Goal: Task Accomplishment & Management: Use online tool/utility

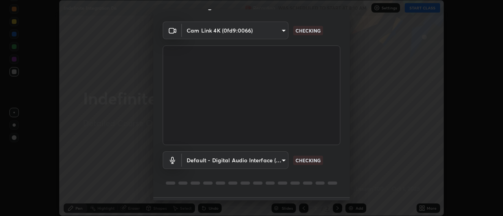
scroll to position [41, 0]
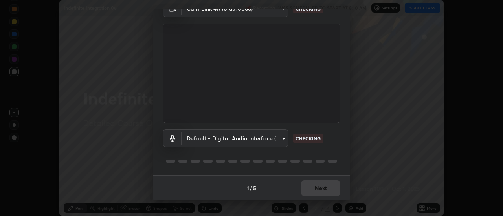
click at [315, 183] on div "1 / 5 Next" at bounding box center [251, 188] width 196 height 25
click at [318, 185] on div "1 / 5 Next" at bounding box center [251, 188] width 196 height 25
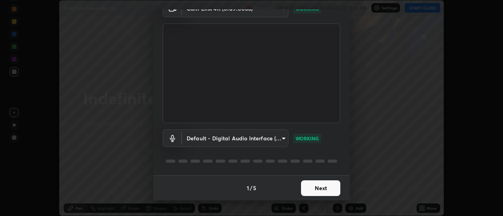
click at [322, 187] on button "Next" at bounding box center [320, 189] width 39 height 16
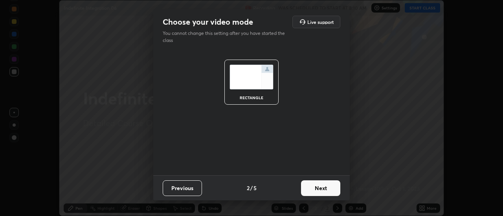
click at [323, 189] on button "Next" at bounding box center [320, 189] width 39 height 16
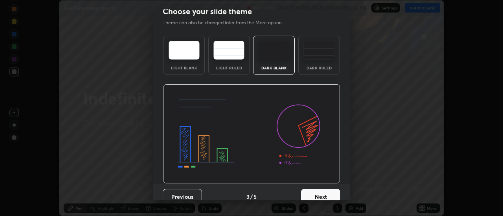
scroll to position [14, 0]
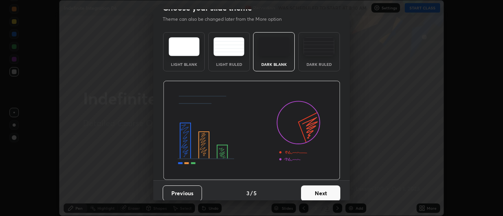
click at [327, 189] on button "Next" at bounding box center [320, 194] width 39 height 16
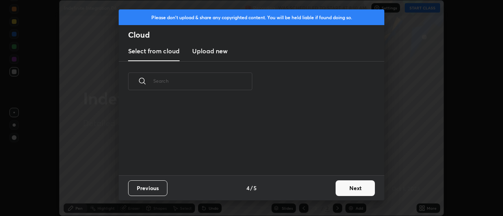
scroll to position [0, 0]
click at [341, 190] on button "Next" at bounding box center [355, 189] width 39 height 16
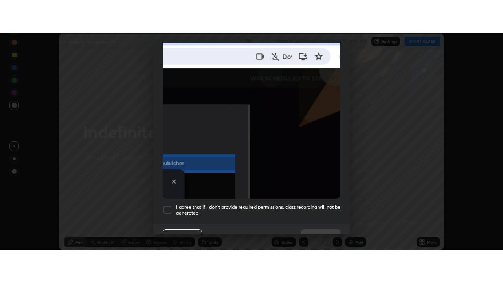
scroll to position [202, 0]
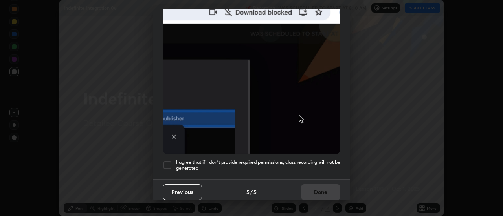
click at [293, 160] on h5 "I agree that if I don't provide required permissions, class recording will not …" at bounding box center [258, 166] width 164 height 12
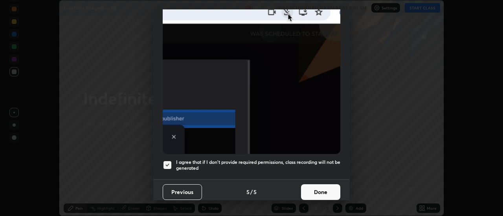
click at [308, 187] on button "Done" at bounding box center [320, 193] width 39 height 16
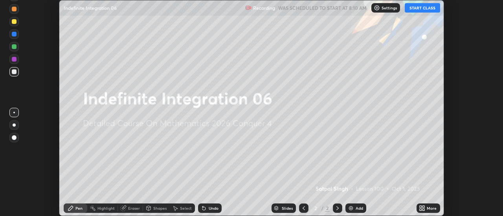
click at [414, 7] on button "START CLASS" at bounding box center [422, 7] width 35 height 9
click at [424, 207] on icon at bounding box center [424, 207] width 2 height 2
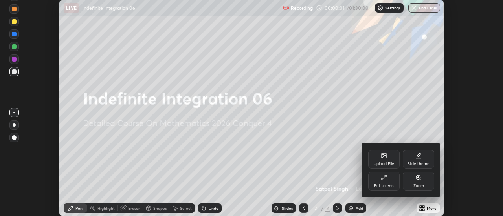
click at [396, 185] on div "Full screen" at bounding box center [383, 181] width 31 height 19
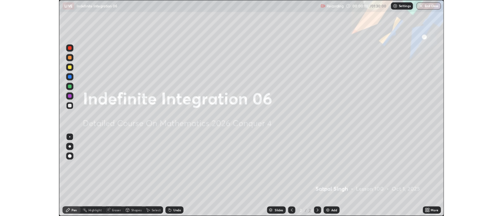
scroll to position [283, 503]
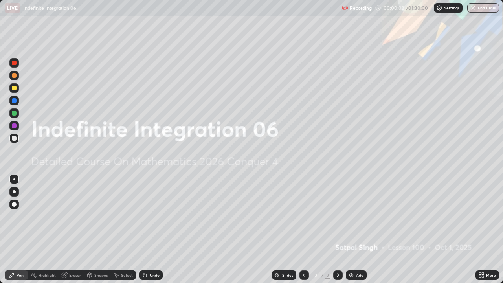
click at [358, 216] on div "Add" at bounding box center [359, 275] width 7 height 4
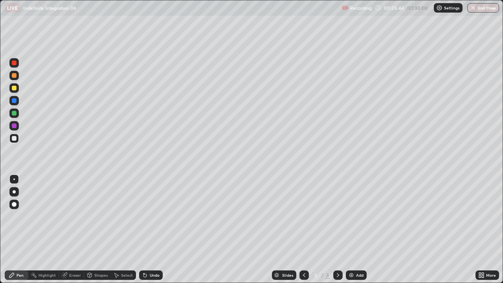
click at [352, 216] on img at bounding box center [351, 275] width 6 height 6
click at [354, 216] on div "Add" at bounding box center [356, 274] width 21 height 9
click at [148, 216] on div "Undo" at bounding box center [151, 274] width 24 height 9
click at [150, 216] on div "Undo" at bounding box center [155, 275] width 10 height 4
click at [350, 216] on img at bounding box center [351, 275] width 6 height 6
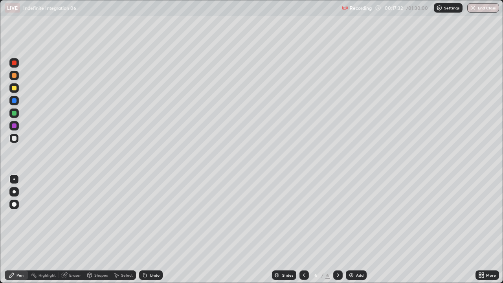
click at [13, 88] on div at bounding box center [14, 88] width 5 height 5
click at [17, 142] on div at bounding box center [13, 138] width 9 height 9
click at [130, 216] on div "Select" at bounding box center [127, 275] width 12 height 4
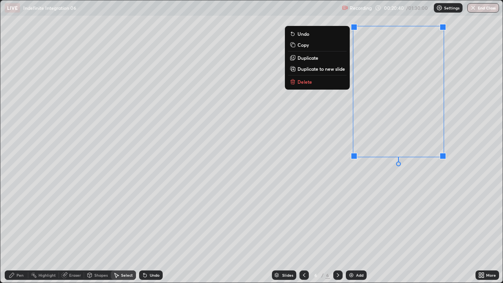
click at [380, 186] on div "0 ° Undo Copy Duplicate Duplicate to new slide Delete" at bounding box center [251, 141] width 502 height 282
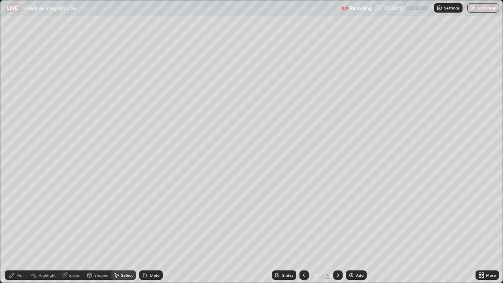
click at [22, 216] on div "Pen" at bounding box center [20, 275] width 7 height 4
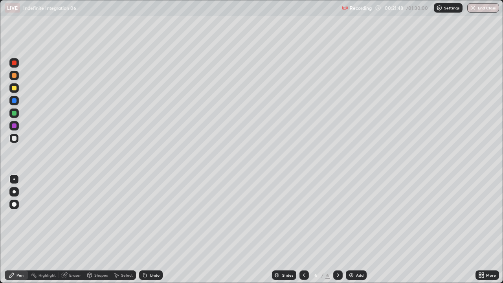
click at [131, 216] on div "Select" at bounding box center [127, 275] width 12 height 4
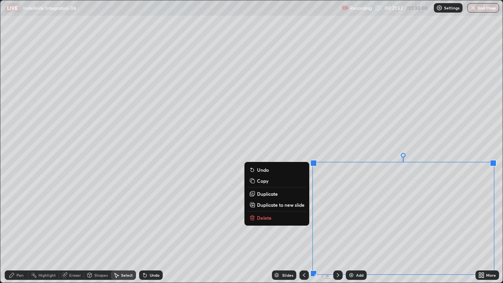
click at [290, 207] on p "Duplicate to new slide" at bounding box center [281, 205] width 48 height 6
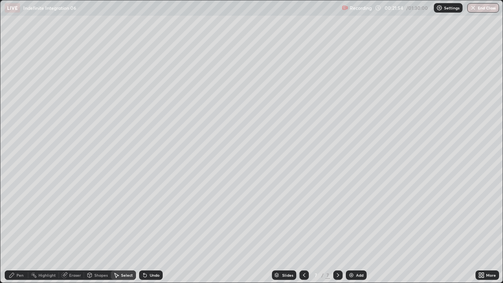
click at [24, 216] on div "Pen" at bounding box center [17, 274] width 24 height 9
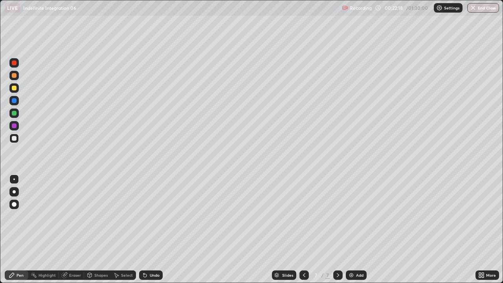
click at [152, 216] on div "Undo" at bounding box center [155, 275] width 10 height 4
click at [151, 216] on div "Undo" at bounding box center [151, 274] width 24 height 9
click at [152, 216] on div "Undo" at bounding box center [151, 274] width 24 height 9
click at [480, 216] on icon at bounding box center [480, 276] width 2 height 2
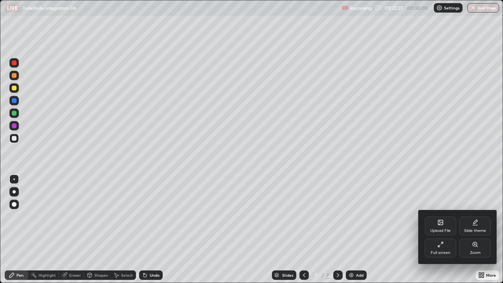
click at [443, 216] on div "Full screen" at bounding box center [441, 253] width 20 height 4
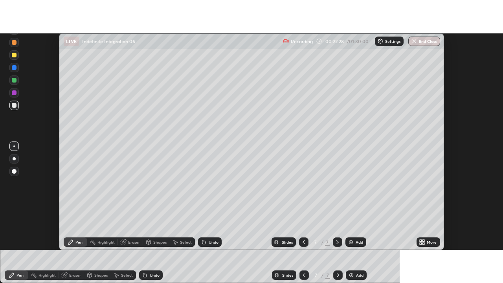
scroll to position [39072, 38786]
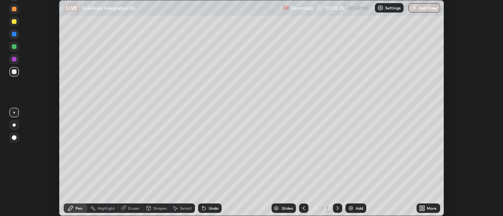
click at [429, 210] on div "More" at bounding box center [432, 209] width 10 height 4
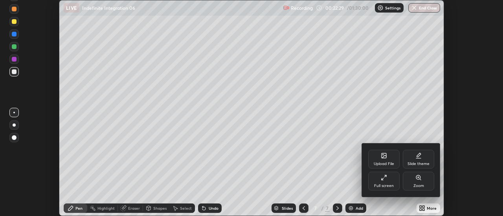
click at [381, 184] on div "Full screen" at bounding box center [384, 186] width 20 height 4
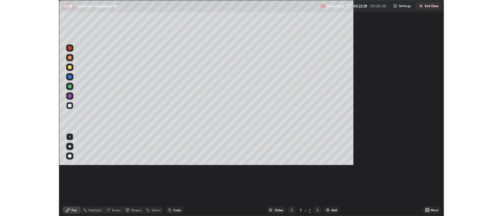
scroll to position [283, 503]
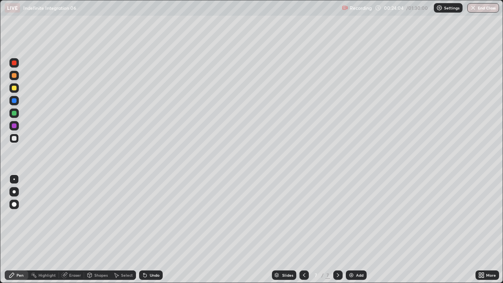
click at [75, 216] on div "Eraser" at bounding box center [75, 275] width 12 height 4
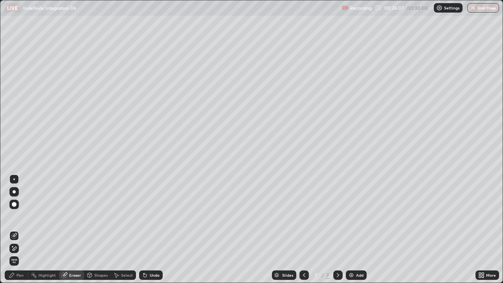
click at [16, 216] on div "Pen" at bounding box center [17, 274] width 24 height 9
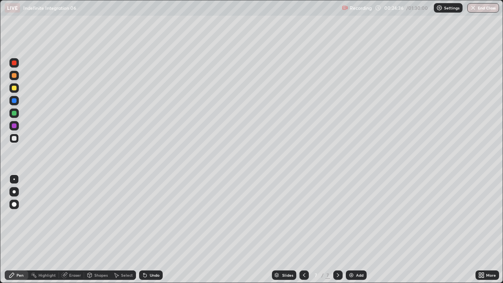
click at [303, 216] on icon at bounding box center [304, 275] width 6 height 6
click at [337, 216] on icon at bounding box center [338, 275] width 6 height 6
click at [127, 216] on div "Select" at bounding box center [127, 275] width 12 height 4
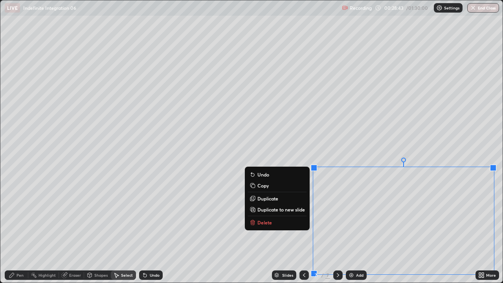
click at [260, 216] on p "Delete" at bounding box center [264, 222] width 15 height 6
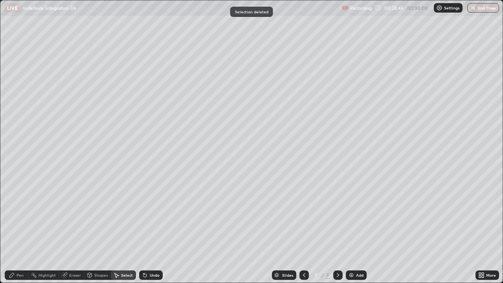
click at [23, 216] on div "Pen" at bounding box center [20, 275] width 7 height 4
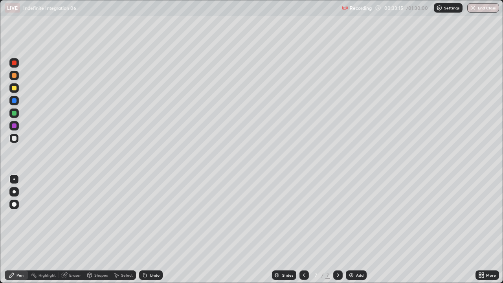
click at [131, 216] on div "Select" at bounding box center [127, 275] width 12 height 4
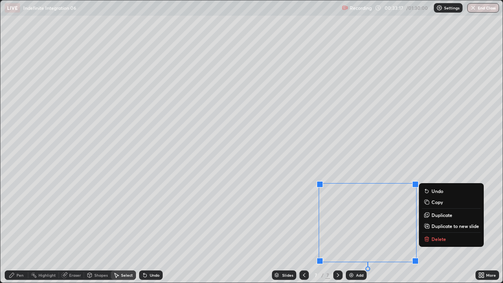
click at [436, 216] on p "Duplicate to new slide" at bounding box center [455, 226] width 48 height 6
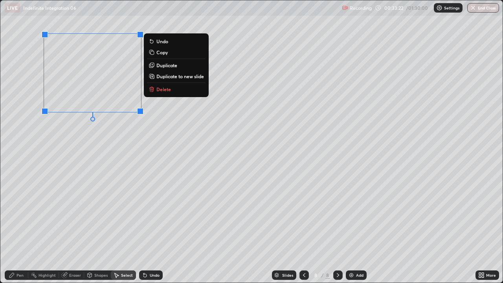
click at [24, 216] on div "Pen" at bounding box center [17, 274] width 24 height 9
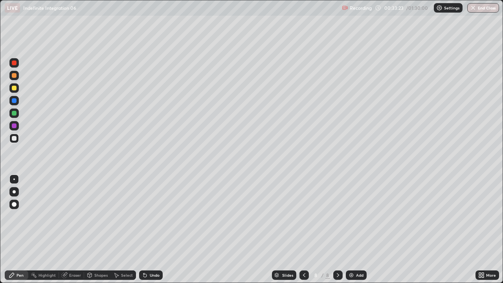
click at [68, 216] on div "Eraser" at bounding box center [71, 274] width 25 height 9
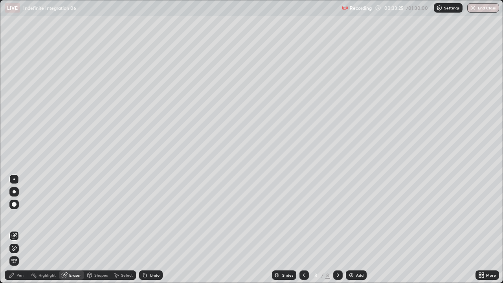
click at [19, 216] on div "Pen" at bounding box center [20, 275] width 7 height 4
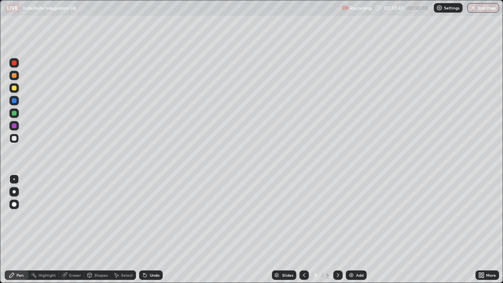
click at [481, 216] on icon at bounding box center [480, 274] width 2 height 2
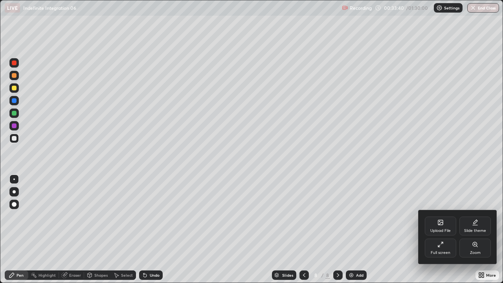
click at [444, 216] on div "Full screen" at bounding box center [440, 247] width 31 height 19
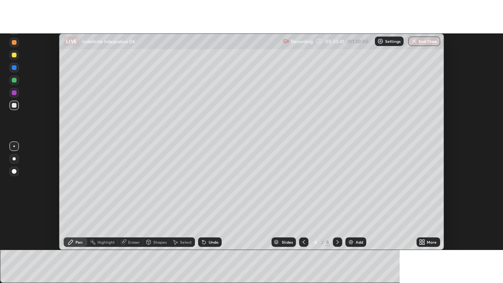
scroll to position [39072, 38786]
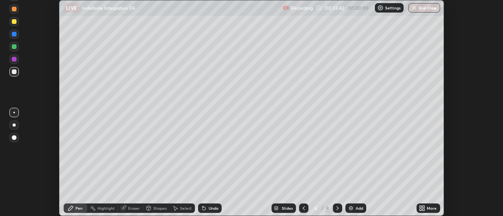
click at [433, 207] on div "More" at bounding box center [432, 209] width 10 height 4
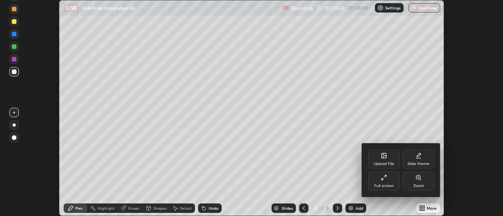
click at [395, 182] on div "Full screen" at bounding box center [383, 181] width 31 height 19
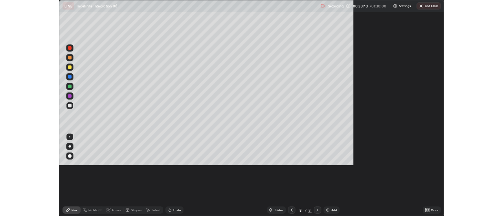
scroll to position [283, 503]
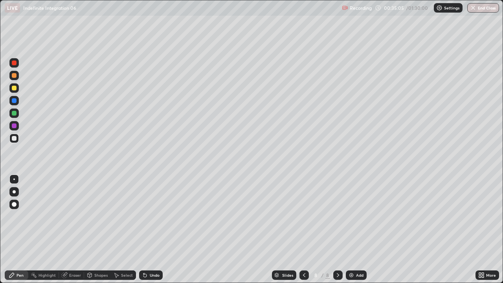
click at [16, 90] on div at bounding box center [13, 87] width 9 height 9
click at [16, 138] on div at bounding box center [14, 138] width 5 height 5
click at [144, 216] on icon at bounding box center [144, 275] width 3 height 3
click at [146, 216] on icon at bounding box center [145, 275] width 6 height 6
click at [147, 216] on div "Undo" at bounding box center [151, 274] width 24 height 9
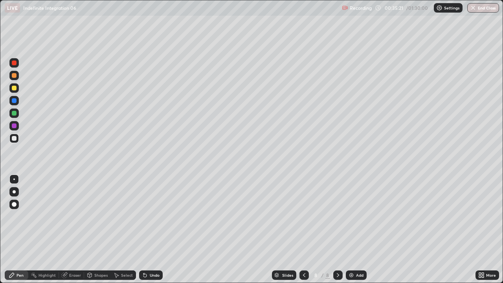
click at [144, 216] on icon at bounding box center [144, 275] width 3 height 3
click at [72, 216] on div "Eraser" at bounding box center [75, 275] width 12 height 4
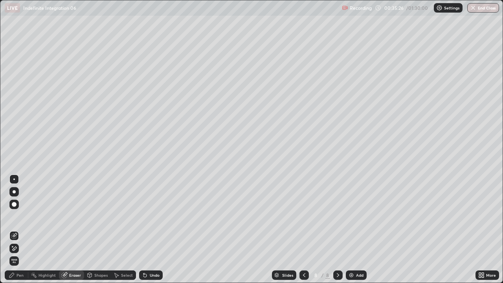
click at [21, 216] on div "Pen" at bounding box center [20, 275] width 7 height 4
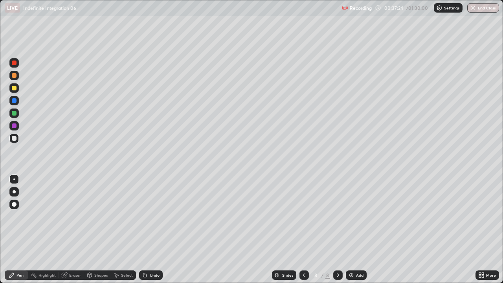
click at [155, 216] on div "Undo" at bounding box center [155, 275] width 10 height 4
click at [160, 216] on div "Undo" at bounding box center [151, 274] width 24 height 9
click at [158, 216] on div "Undo" at bounding box center [155, 275] width 10 height 4
click at [83, 216] on div "Eraser" at bounding box center [71, 274] width 25 height 9
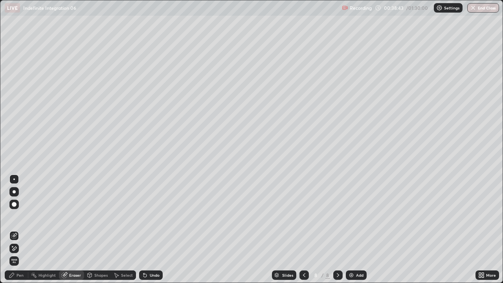
click at [18, 216] on div "Pen" at bounding box center [20, 275] width 7 height 4
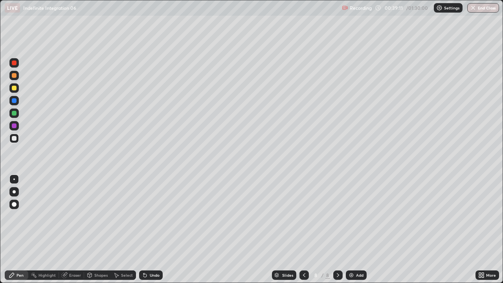
click at [160, 216] on div "Undo" at bounding box center [151, 274] width 24 height 9
click at [73, 216] on div "Eraser" at bounding box center [75, 275] width 12 height 4
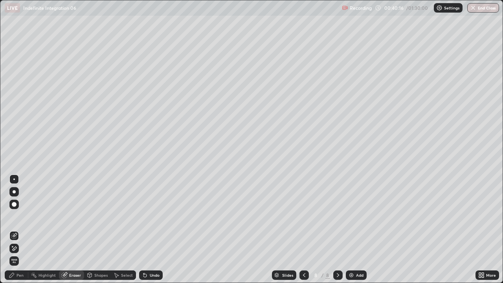
click at [13, 216] on icon at bounding box center [12, 246] width 1 height 1
click at [22, 216] on div "Pen" at bounding box center [20, 275] width 7 height 4
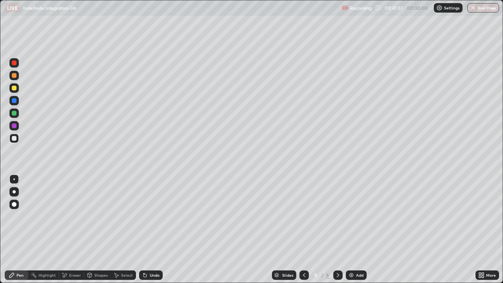
click at [18, 90] on div at bounding box center [13, 87] width 9 height 9
click at [16, 137] on div at bounding box center [14, 138] width 5 height 5
click at [116, 216] on icon at bounding box center [117, 275] width 4 height 5
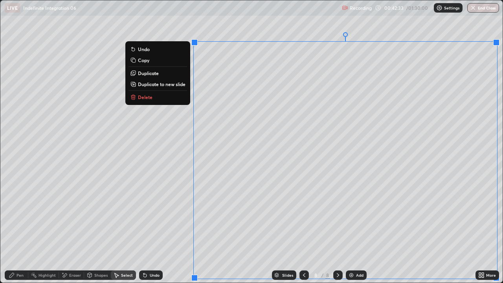
click at [165, 84] on p "Duplicate to new slide" at bounding box center [162, 84] width 48 height 6
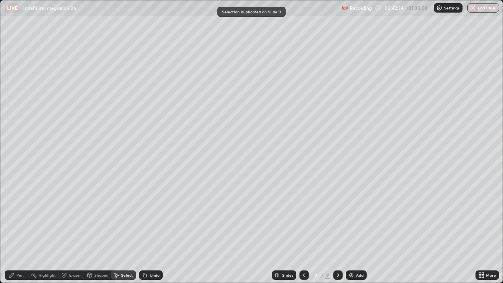
click at [18, 216] on div "Pen" at bounding box center [20, 275] width 7 height 4
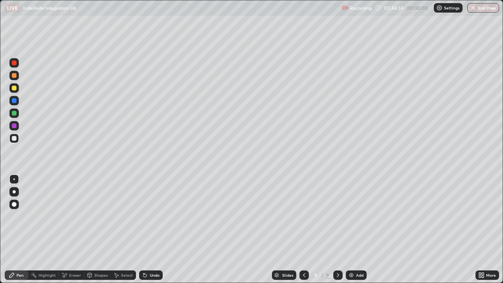
click at [120, 216] on div "Select" at bounding box center [123, 274] width 25 height 9
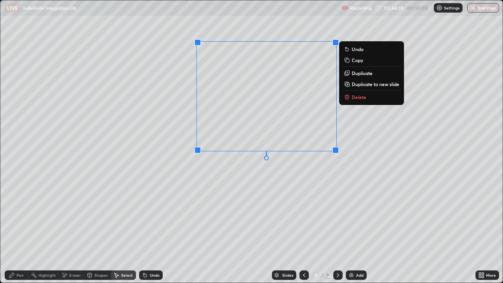
click at [354, 100] on p "Delete" at bounding box center [359, 97] width 15 height 6
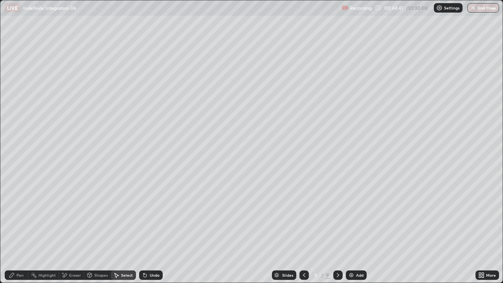
click at [18, 216] on div "Pen" at bounding box center [17, 274] width 24 height 9
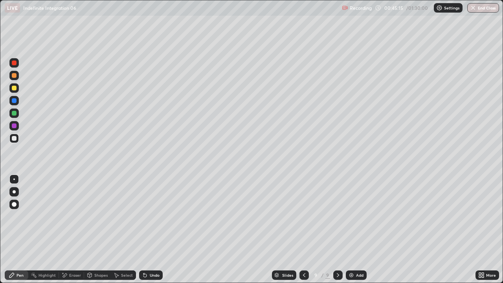
click at [130, 216] on div "Select" at bounding box center [127, 275] width 12 height 4
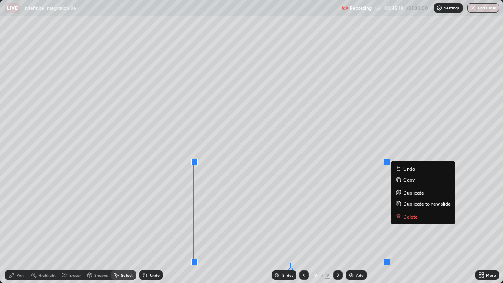
click at [401, 215] on icon at bounding box center [398, 216] width 6 height 6
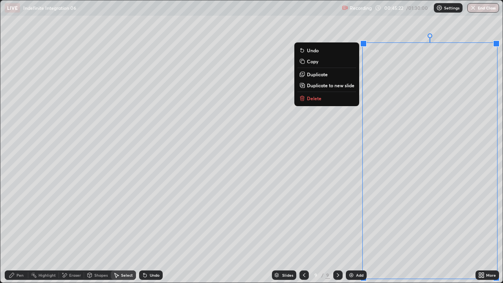
click at [311, 98] on p "Delete" at bounding box center [314, 98] width 15 height 6
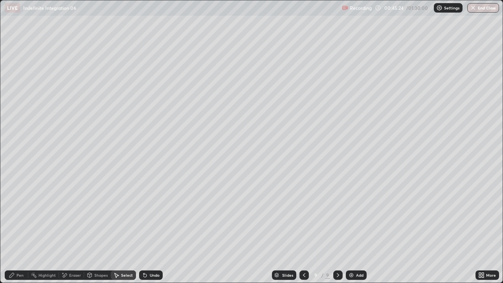
click at [22, 216] on div "Pen" at bounding box center [20, 275] width 7 height 4
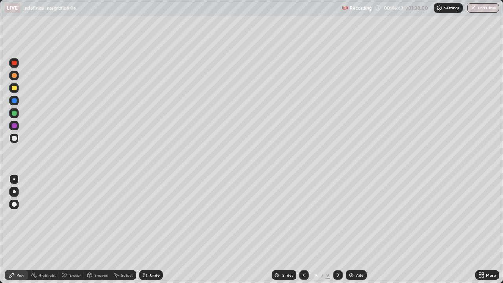
click at [144, 216] on icon at bounding box center [144, 275] width 3 height 3
click at [126, 216] on div "Select" at bounding box center [127, 275] width 12 height 4
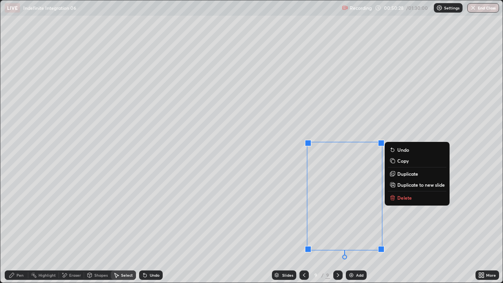
click at [395, 195] on icon at bounding box center [392, 197] width 6 height 6
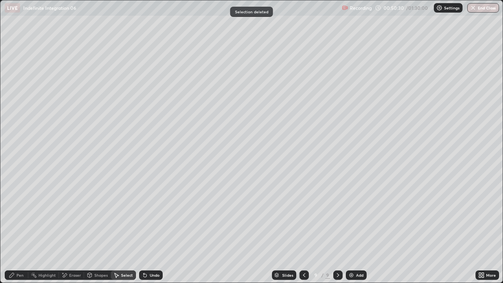
click at [68, 216] on div "Eraser" at bounding box center [71, 274] width 25 height 9
click at [21, 216] on div "Pen" at bounding box center [20, 275] width 7 height 4
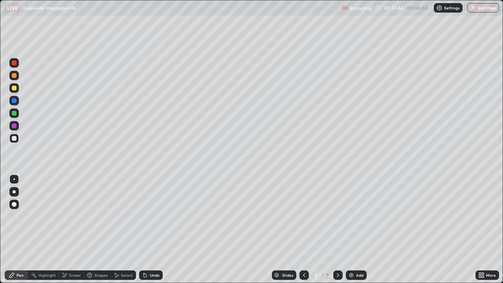
click at [127, 216] on div "Select" at bounding box center [127, 275] width 12 height 4
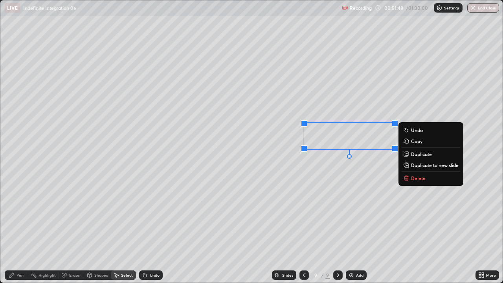
click at [417, 178] on p "Delete" at bounding box center [418, 178] width 15 height 6
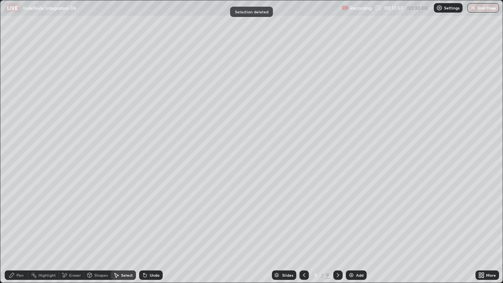
click at [335, 216] on icon at bounding box center [338, 275] width 6 height 6
click at [351, 216] on img at bounding box center [351, 275] width 6 height 6
click at [24, 216] on div "Pen" at bounding box center [17, 274] width 24 height 9
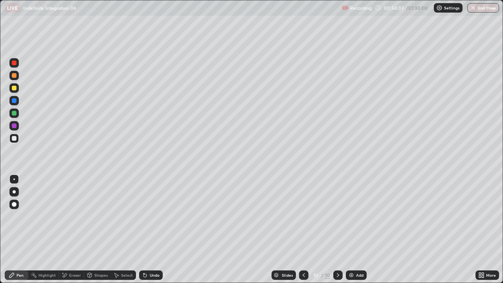
click at [150, 216] on div "Undo" at bounding box center [155, 275] width 10 height 4
click at [151, 216] on div "Undo" at bounding box center [155, 275] width 10 height 4
click at [480, 216] on icon at bounding box center [480, 274] width 2 height 2
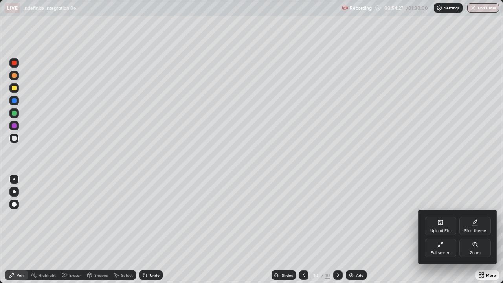
click at [446, 216] on div "Full screen" at bounding box center [440, 247] width 31 height 19
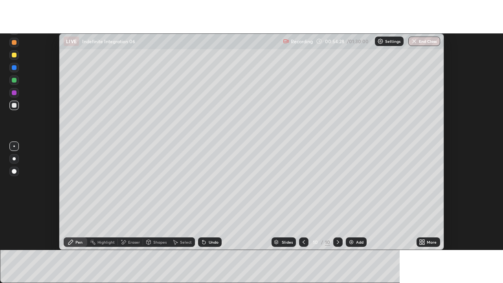
scroll to position [39072, 38786]
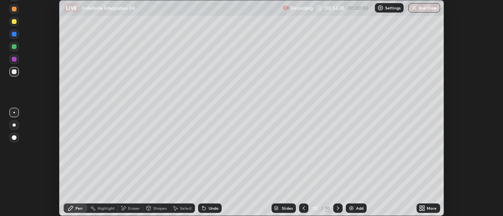
click at [436, 211] on div "More" at bounding box center [432, 209] width 10 height 4
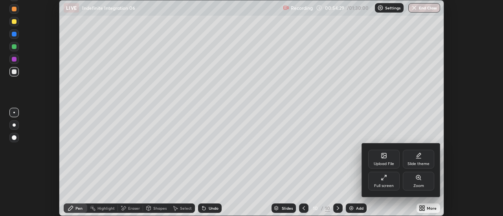
click at [396, 184] on div "Full screen" at bounding box center [383, 181] width 31 height 19
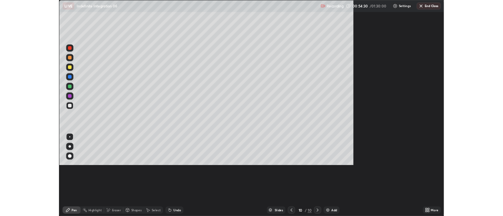
scroll to position [283, 503]
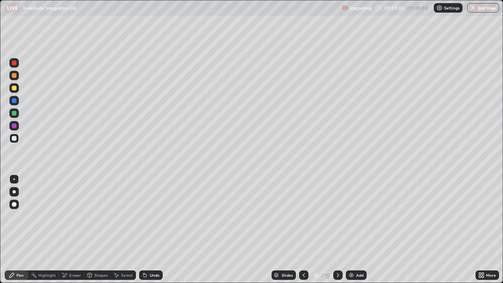
click at [124, 216] on div "Select" at bounding box center [127, 275] width 12 height 4
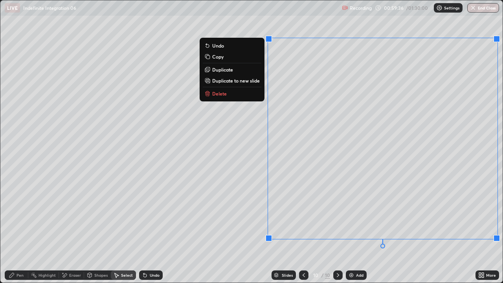
click at [241, 82] on p "Duplicate to new slide" at bounding box center [236, 80] width 48 height 6
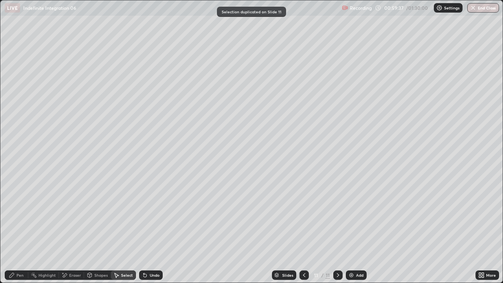
click at [21, 216] on div "Pen" at bounding box center [20, 275] width 7 height 4
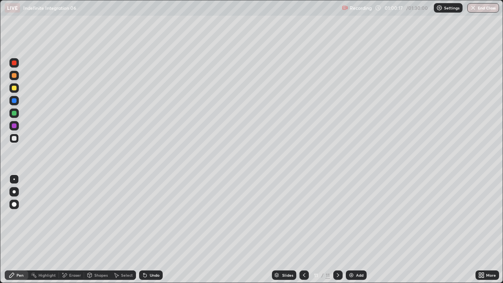
click at [143, 216] on icon at bounding box center [143, 273] width 1 height 1
click at [147, 216] on div "Undo" at bounding box center [151, 274] width 24 height 9
click at [145, 216] on icon at bounding box center [145, 275] width 6 height 6
click at [148, 216] on div "Undo" at bounding box center [151, 274] width 24 height 9
click at [149, 216] on div "Undo" at bounding box center [151, 274] width 24 height 9
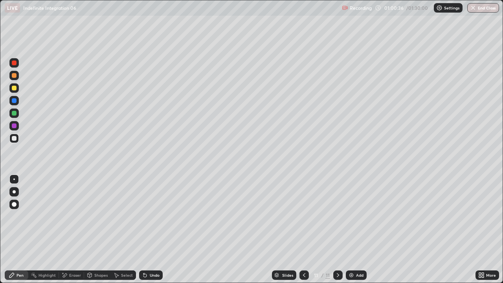
click at [147, 216] on icon at bounding box center [145, 275] width 6 height 6
click at [144, 216] on icon at bounding box center [144, 275] width 3 height 3
click at [142, 216] on icon at bounding box center [145, 275] width 6 height 6
click at [348, 216] on img at bounding box center [351, 275] width 6 height 6
click at [154, 216] on div "Undo" at bounding box center [151, 274] width 24 height 9
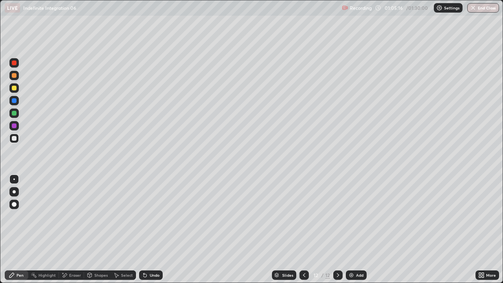
click at [142, 216] on icon at bounding box center [145, 275] width 6 height 6
click at [157, 216] on div "Undo" at bounding box center [155, 275] width 10 height 4
click at [156, 216] on div "Undo" at bounding box center [155, 275] width 10 height 4
click at [78, 216] on div "Eraser" at bounding box center [75, 275] width 12 height 4
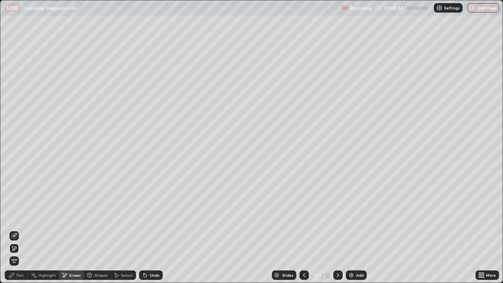
click at [20, 216] on div "Pen" at bounding box center [20, 275] width 7 height 4
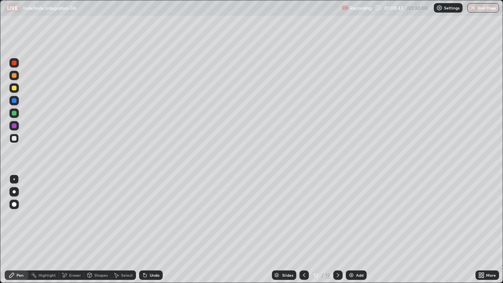
click at [48, 216] on div "Highlight" at bounding box center [47, 275] width 17 height 4
click at [24, 216] on div "Pen" at bounding box center [17, 274] width 24 height 9
click at [119, 216] on div "Select" at bounding box center [123, 274] width 25 height 9
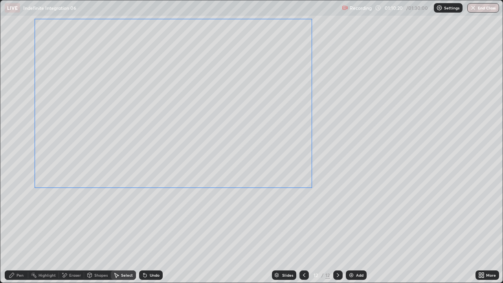
click at [172, 216] on div "0 ° Undo Copy Duplicate Duplicate to new slide Delete" at bounding box center [251, 141] width 502 height 282
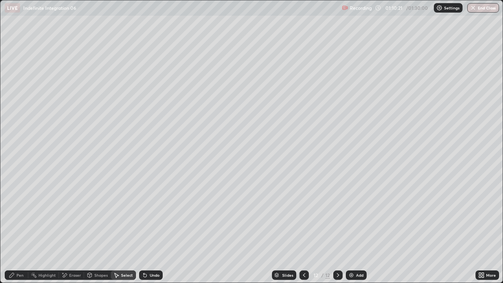
click at [23, 216] on div "Pen" at bounding box center [20, 275] width 7 height 4
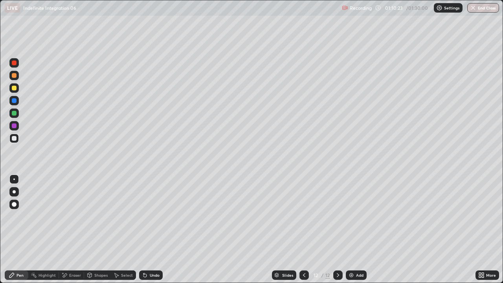
click at [14, 88] on div at bounding box center [14, 88] width 5 height 5
click at [482, 216] on icon at bounding box center [483, 276] width 2 height 2
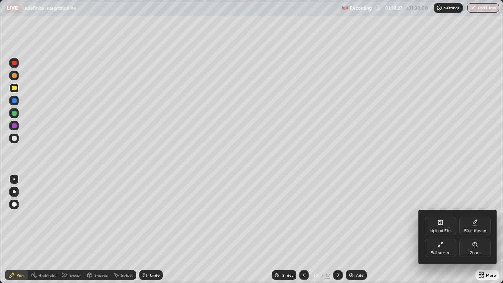
click at [442, 216] on div "Full screen" at bounding box center [441, 253] width 20 height 4
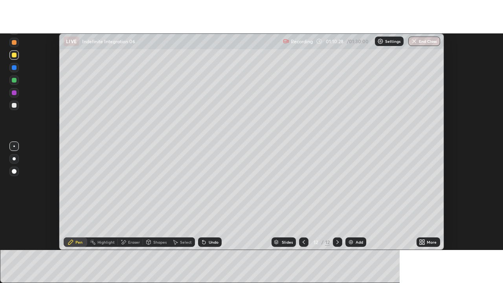
scroll to position [39072, 38786]
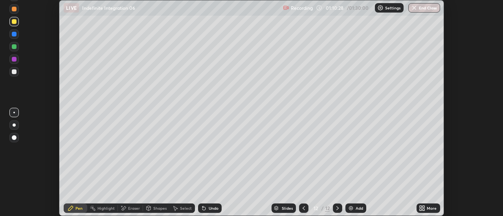
click at [429, 207] on div "More" at bounding box center [432, 209] width 10 height 4
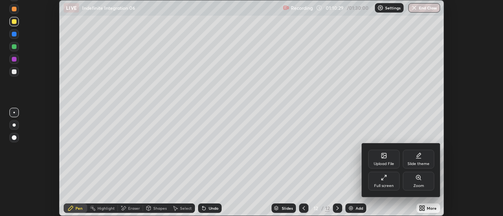
click at [387, 185] on div "Full screen" at bounding box center [384, 186] width 20 height 4
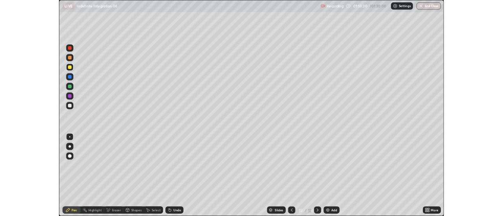
scroll to position [283, 503]
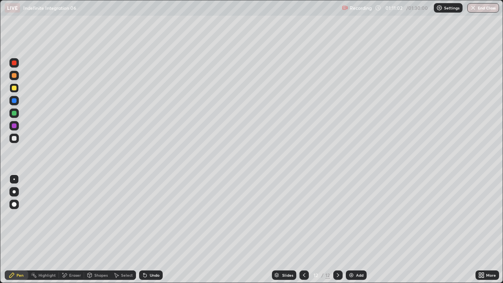
click at [150, 216] on div "Undo" at bounding box center [155, 275] width 10 height 4
click at [117, 216] on icon at bounding box center [116, 275] width 6 height 6
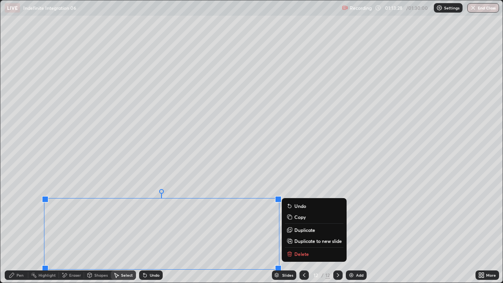
click at [293, 216] on button "Duplicate to new slide" at bounding box center [314, 240] width 59 height 9
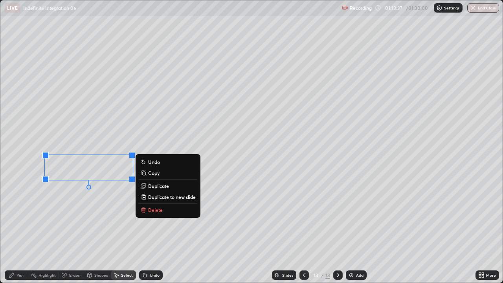
click at [126, 216] on div "0 ° Undo Copy Duplicate Duplicate to new slide Delete" at bounding box center [251, 141] width 502 height 282
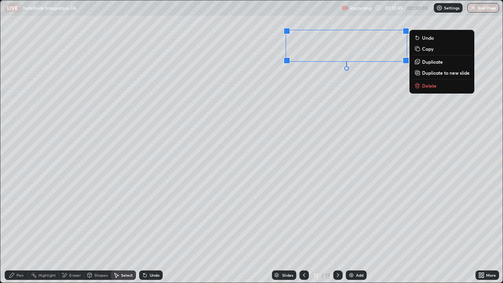
click at [270, 154] on div "0 ° Undo Copy Duplicate Duplicate to new slide Delete" at bounding box center [251, 141] width 502 height 282
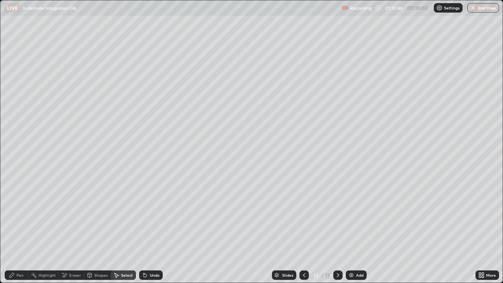
click at [78, 216] on div "Eraser" at bounding box center [71, 274] width 25 height 9
click at [17, 216] on div "Pen" at bounding box center [20, 275] width 7 height 4
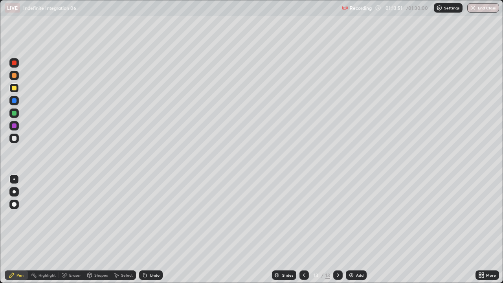
click at [480, 216] on icon at bounding box center [480, 274] width 2 height 2
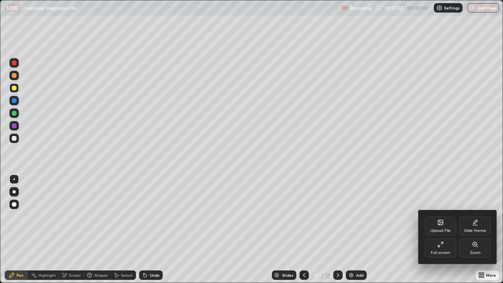
click at [441, 216] on icon at bounding box center [440, 244] width 6 height 6
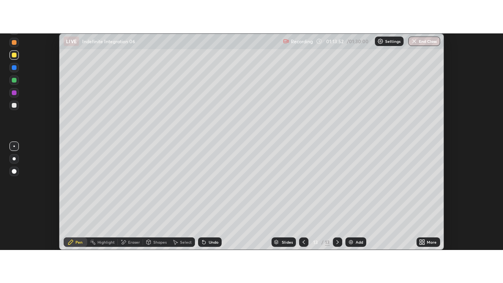
scroll to position [39072, 38786]
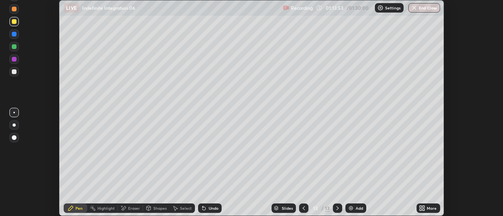
click at [432, 208] on div "More" at bounding box center [432, 209] width 10 height 4
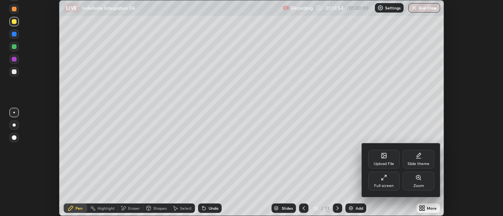
click at [394, 186] on div "Full screen" at bounding box center [383, 181] width 31 height 19
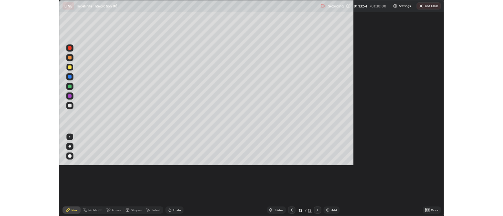
scroll to position [283, 503]
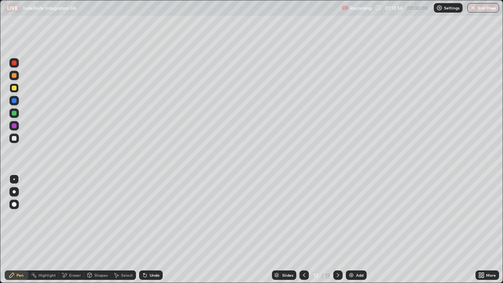
click at [16, 140] on div at bounding box center [13, 138] width 9 height 9
click at [19, 216] on div "Pen" at bounding box center [20, 275] width 7 height 4
click at [70, 216] on div "Eraser" at bounding box center [71, 274] width 25 height 9
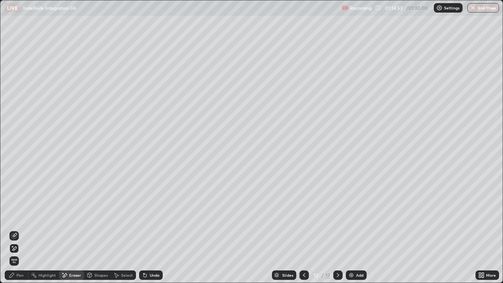
click at [22, 216] on div "Pen" at bounding box center [17, 274] width 24 height 9
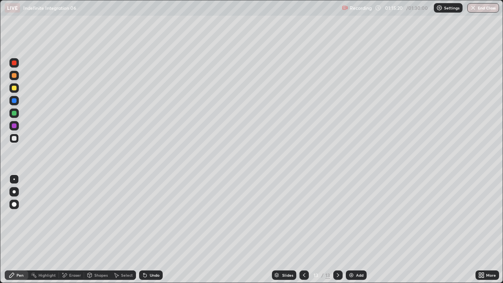
click at [144, 216] on icon at bounding box center [144, 275] width 3 height 3
click at [145, 216] on icon at bounding box center [144, 275] width 3 height 3
click at [143, 216] on icon at bounding box center [144, 275] width 3 height 3
click at [69, 216] on div "Eraser" at bounding box center [75, 275] width 12 height 4
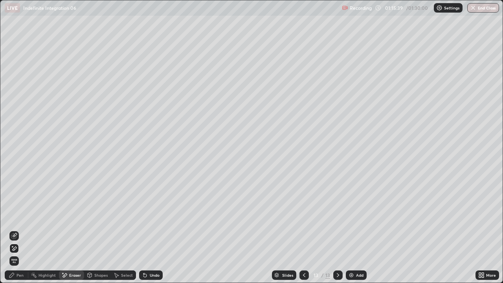
click at [17, 216] on div "Pen" at bounding box center [20, 275] width 7 height 4
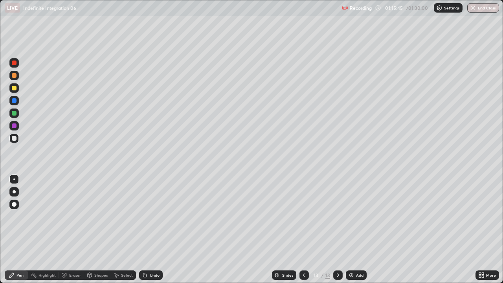
click at [144, 216] on icon at bounding box center [144, 275] width 3 height 3
click at [147, 216] on div "Undo" at bounding box center [151, 274] width 24 height 9
click at [143, 216] on icon at bounding box center [144, 275] width 3 height 3
click at [129, 216] on div "Select" at bounding box center [127, 275] width 12 height 4
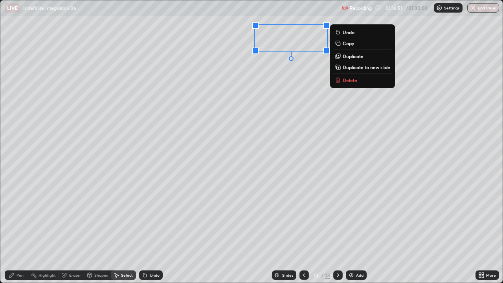
click at [19, 216] on div "Pen" at bounding box center [20, 275] width 7 height 4
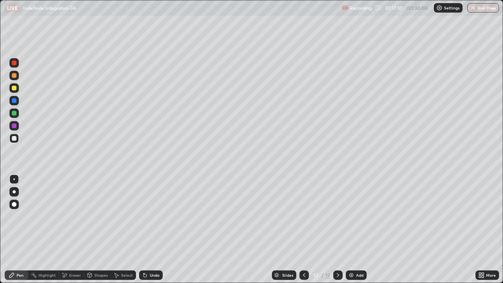
click at [481, 216] on icon at bounding box center [480, 276] width 2 height 2
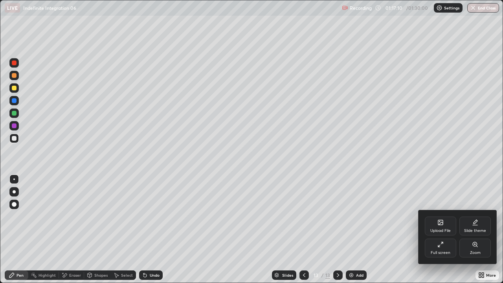
click at [443, 216] on icon at bounding box center [440, 244] width 6 height 6
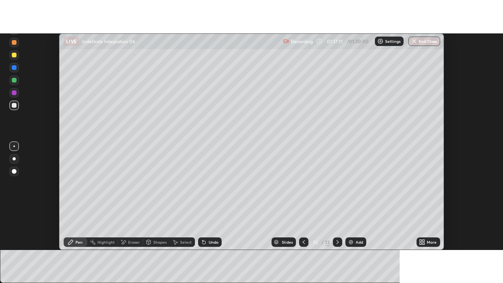
scroll to position [39072, 38786]
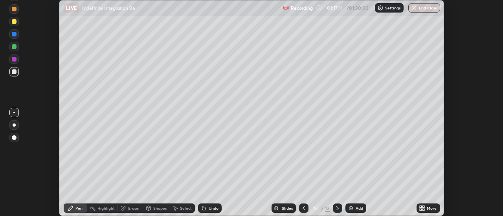
click at [427, 209] on div "More" at bounding box center [432, 209] width 10 height 4
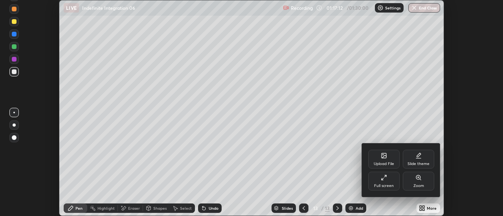
click at [388, 185] on div "Full screen" at bounding box center [384, 186] width 20 height 4
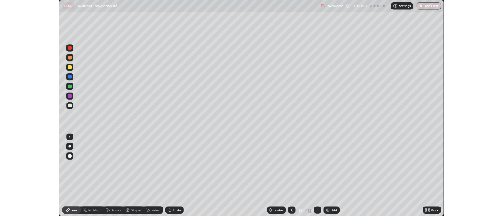
scroll to position [283, 503]
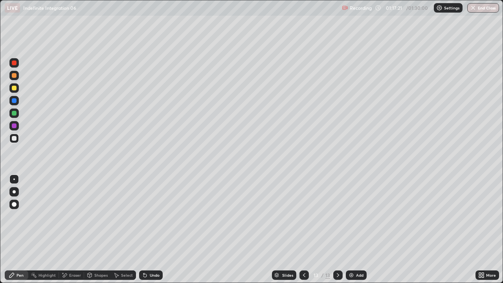
click at [153, 216] on div "Undo" at bounding box center [155, 275] width 10 height 4
click at [150, 216] on div "Undo" at bounding box center [155, 275] width 10 height 4
click at [121, 216] on div "Select" at bounding box center [127, 275] width 12 height 4
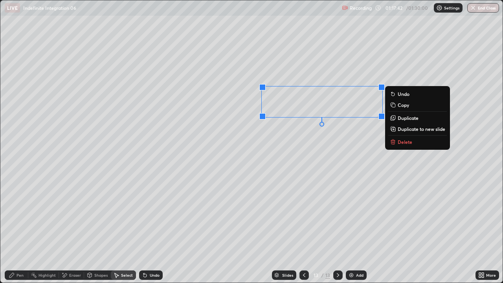
click at [333, 165] on div "0 ° Undo Copy Duplicate Duplicate to new slide Delete" at bounding box center [251, 141] width 502 height 282
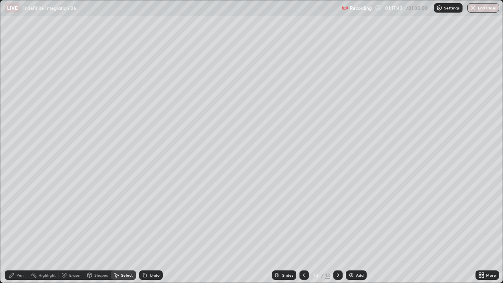
click at [476, 216] on div "More" at bounding box center [487, 274] width 24 height 9
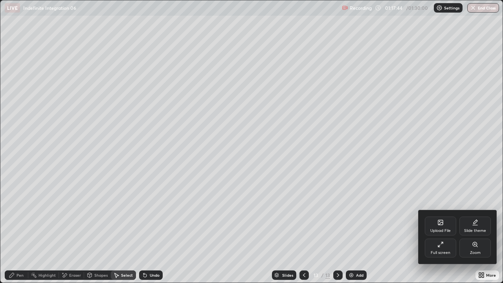
click at [443, 216] on div "Full screen" at bounding box center [441, 253] width 20 height 4
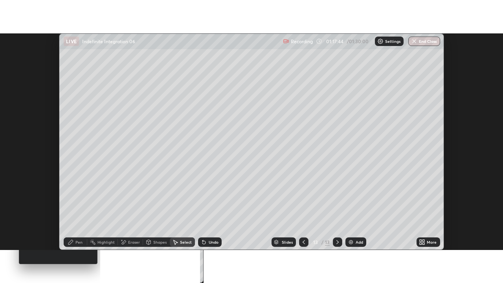
scroll to position [39072, 38786]
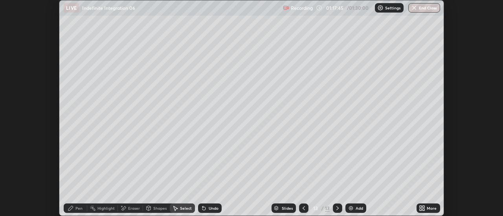
click at [424, 209] on icon at bounding box center [422, 208] width 6 height 6
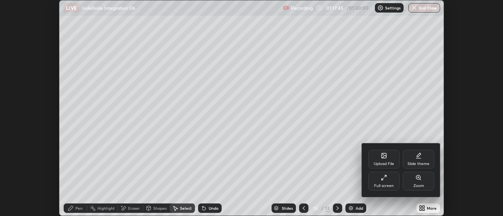
click at [392, 184] on div "Full screen" at bounding box center [384, 186] width 20 height 4
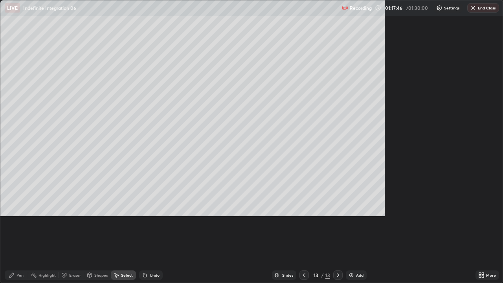
scroll to position [283, 503]
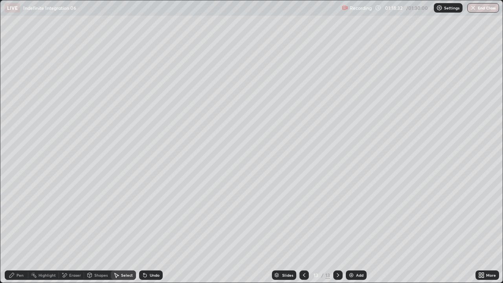
click at [22, 216] on div "Pen" at bounding box center [20, 275] width 7 height 4
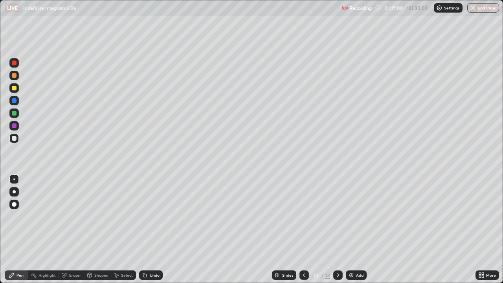
click at [152, 216] on div "Undo" at bounding box center [155, 275] width 10 height 4
click at [149, 216] on div "Undo" at bounding box center [151, 274] width 24 height 9
click at [148, 216] on div "Undo" at bounding box center [151, 274] width 24 height 9
click at [150, 216] on div "Undo" at bounding box center [155, 275] width 10 height 4
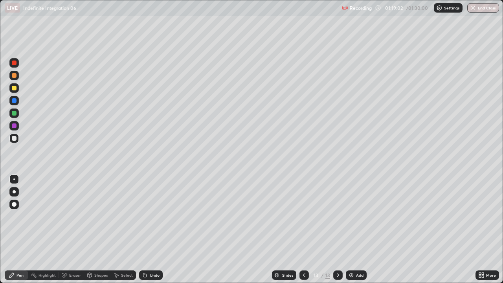
click at [148, 216] on div "Undo" at bounding box center [151, 274] width 24 height 9
click at [74, 216] on div "Eraser" at bounding box center [75, 275] width 12 height 4
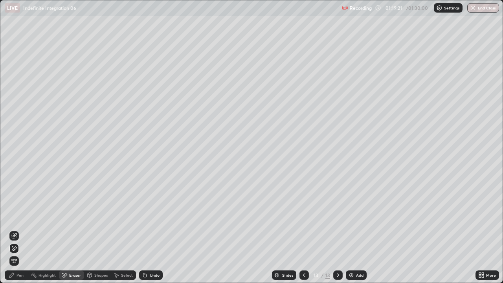
click at [24, 216] on div "Pen" at bounding box center [17, 274] width 24 height 9
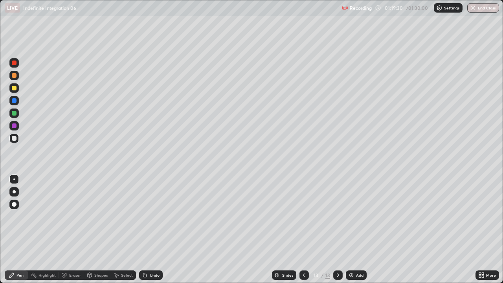
click at [75, 216] on div "Eraser" at bounding box center [75, 275] width 12 height 4
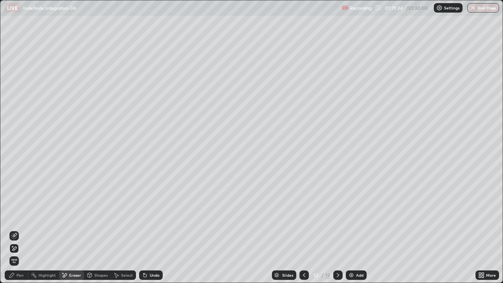
click at [17, 216] on div "Pen" at bounding box center [20, 275] width 7 height 4
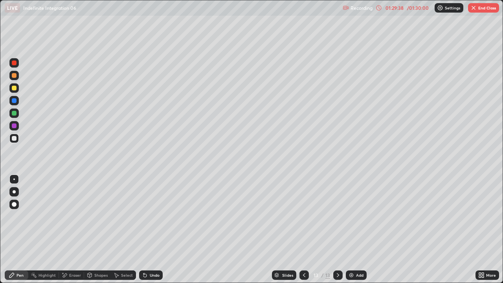
click at [487, 8] on button "End Class" at bounding box center [483, 7] width 31 height 9
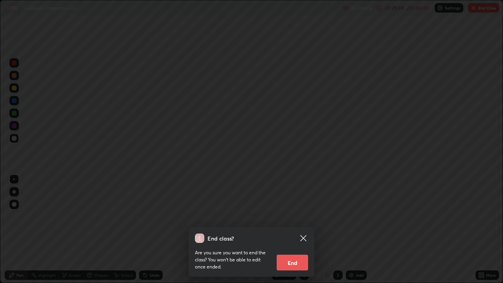
click at [298, 216] on button "End" at bounding box center [292, 263] width 31 height 16
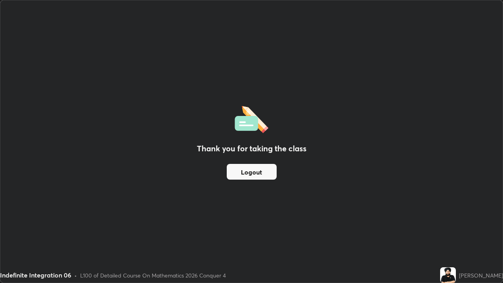
click at [260, 170] on button "Logout" at bounding box center [252, 172] width 50 height 16
click at [257, 173] on button "Logout" at bounding box center [252, 172] width 50 height 16
click at [256, 171] on button "Logout" at bounding box center [252, 172] width 50 height 16
